Goal: Transaction & Acquisition: Book appointment/travel/reservation

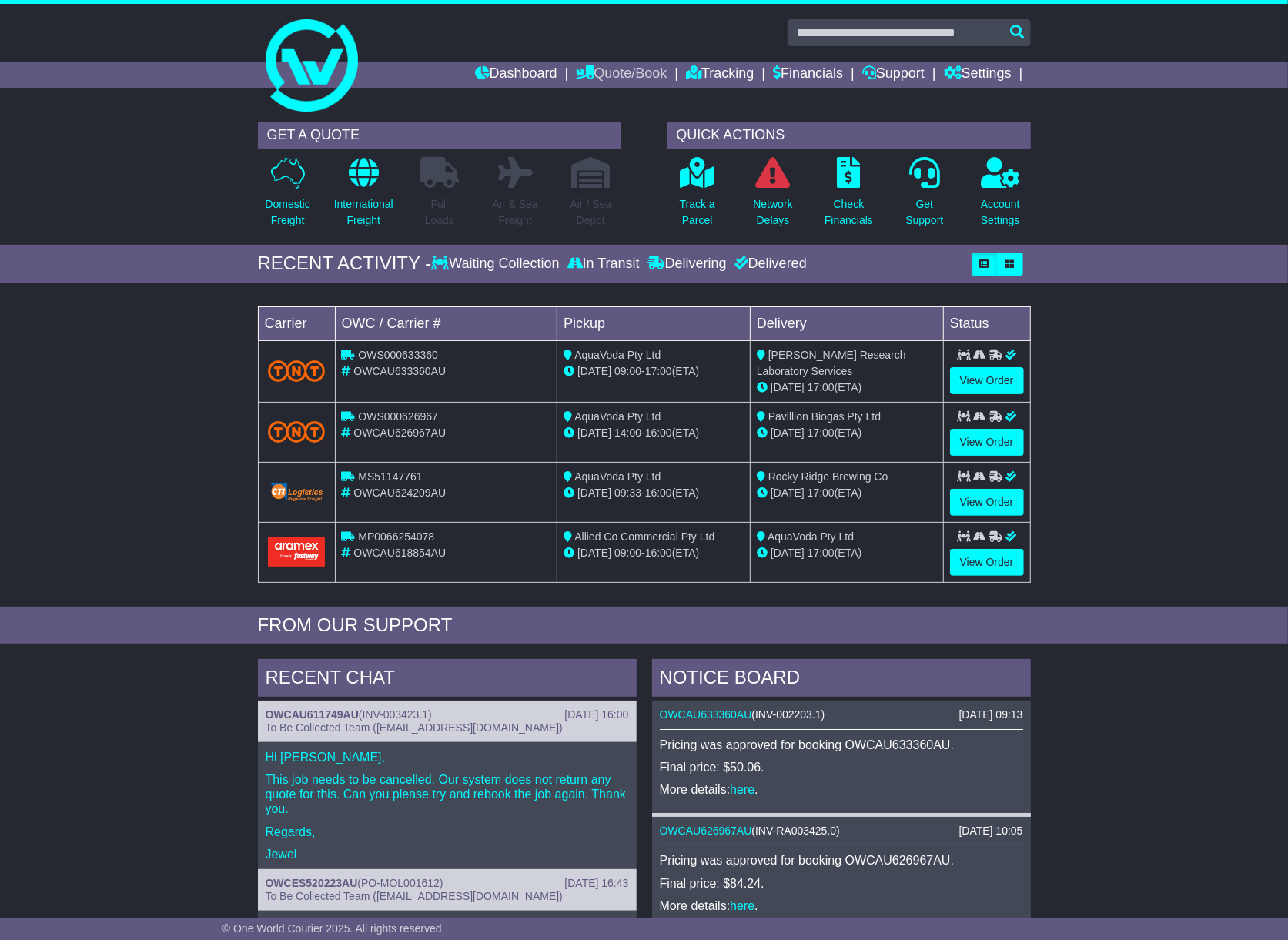
drag, startPoint x: 0, startPoint y: 0, endPoint x: 601, endPoint y: 66, distance: 604.6
click at [601, 66] on link "Quote/Book" at bounding box center [621, 75] width 91 height 26
click at [610, 94] on link "Domestic" at bounding box center [638, 100] width 122 height 17
